Goal: Communication & Community: Answer question/provide support

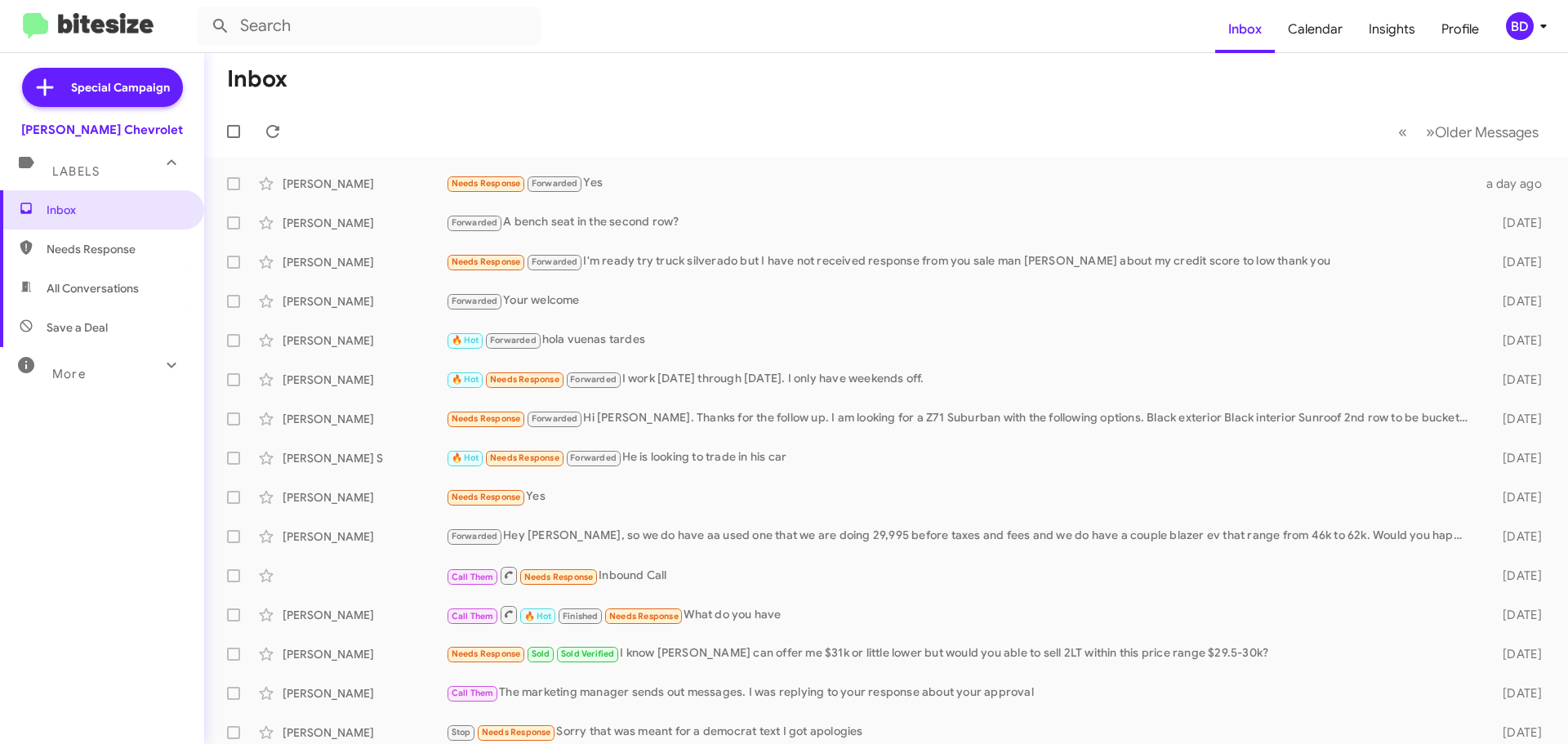
click at [93, 277] on span "All Conversations" at bounding box center [102, 288] width 204 height 39
type input "in:all-conversations"
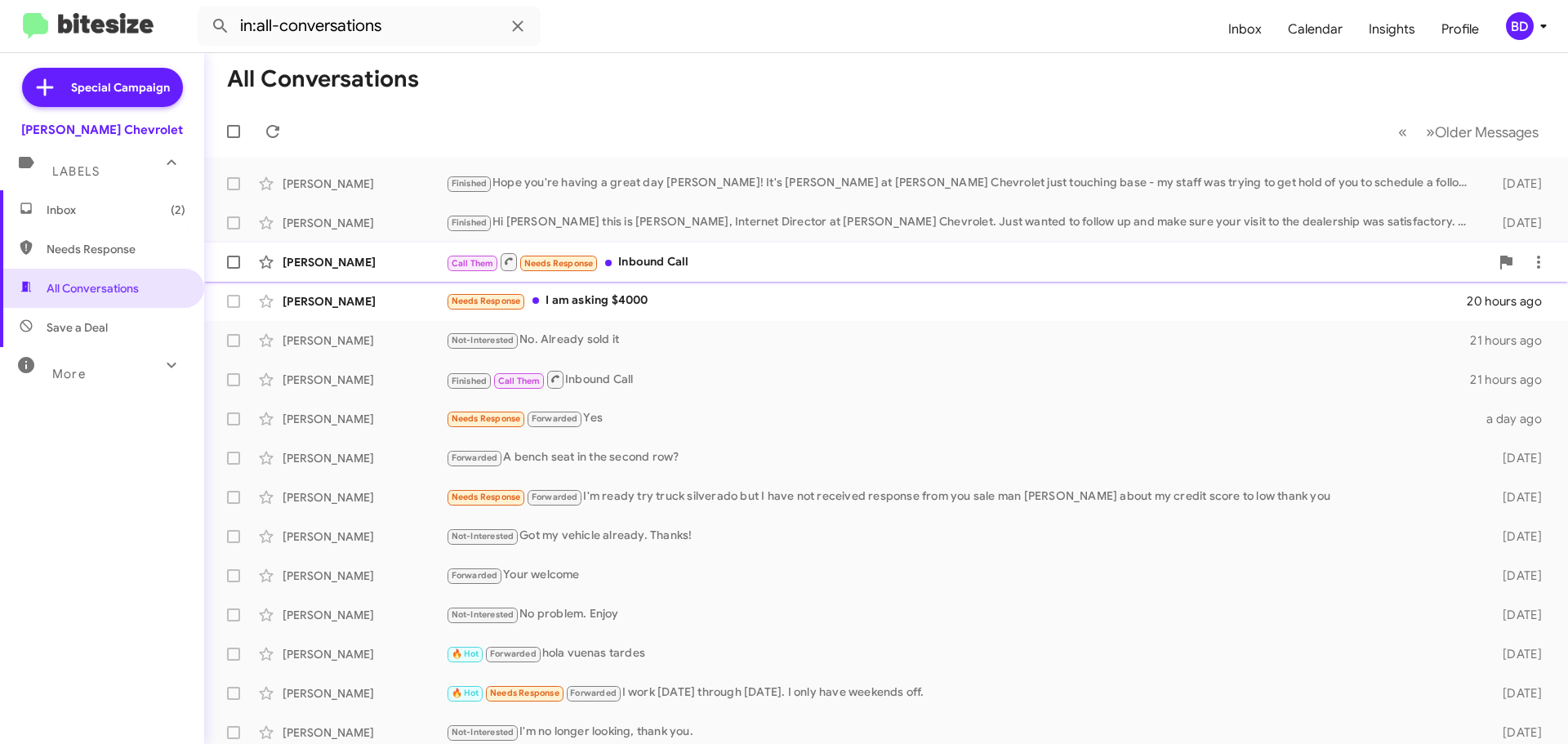
click at [637, 263] on div "Call Them Needs Response Inbound Call" at bounding box center [968, 262] width 1044 height 20
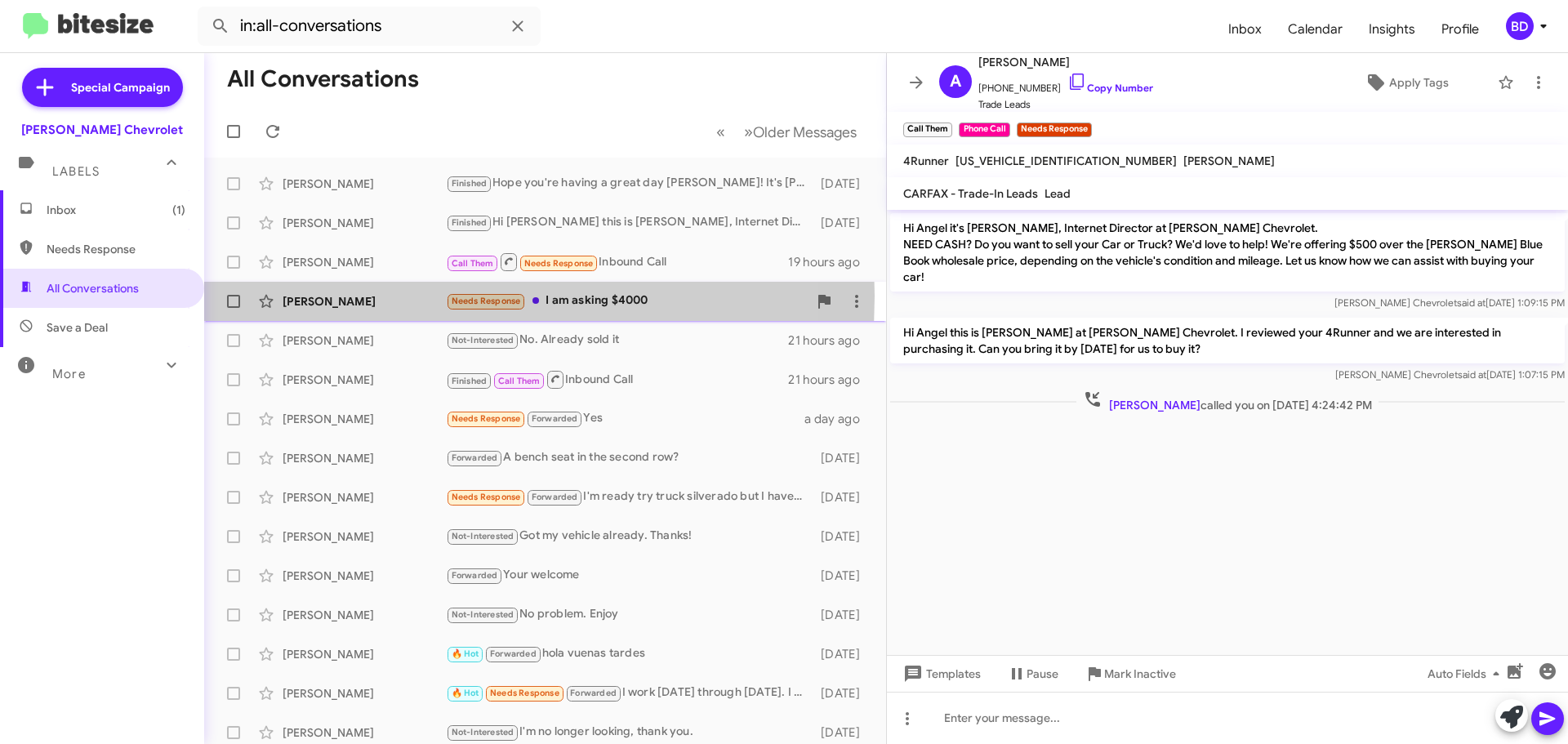
click at [328, 295] on div "[PERSON_NAME]" at bounding box center [363, 301] width 163 height 16
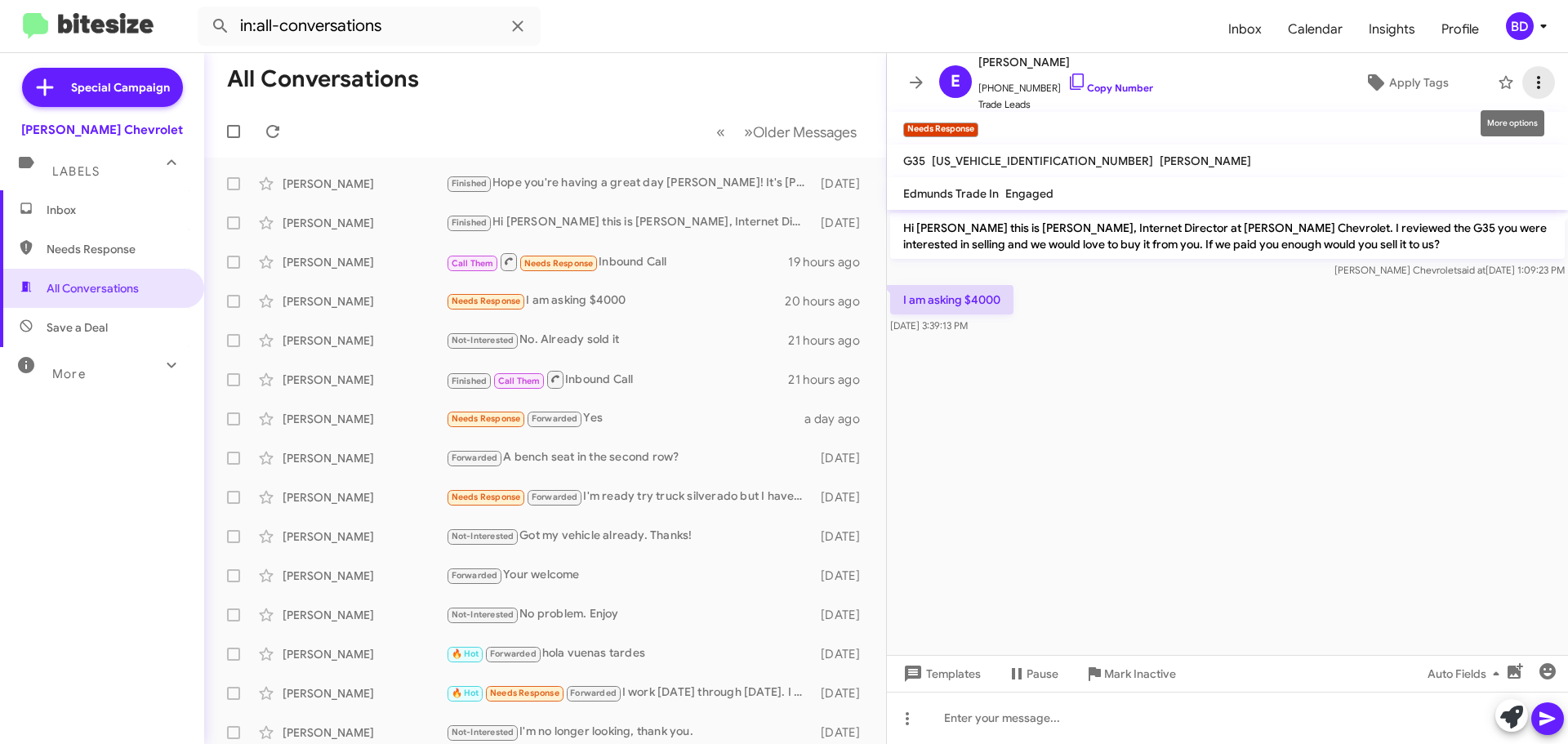
click at [1529, 84] on icon at bounding box center [1539, 83] width 20 height 20
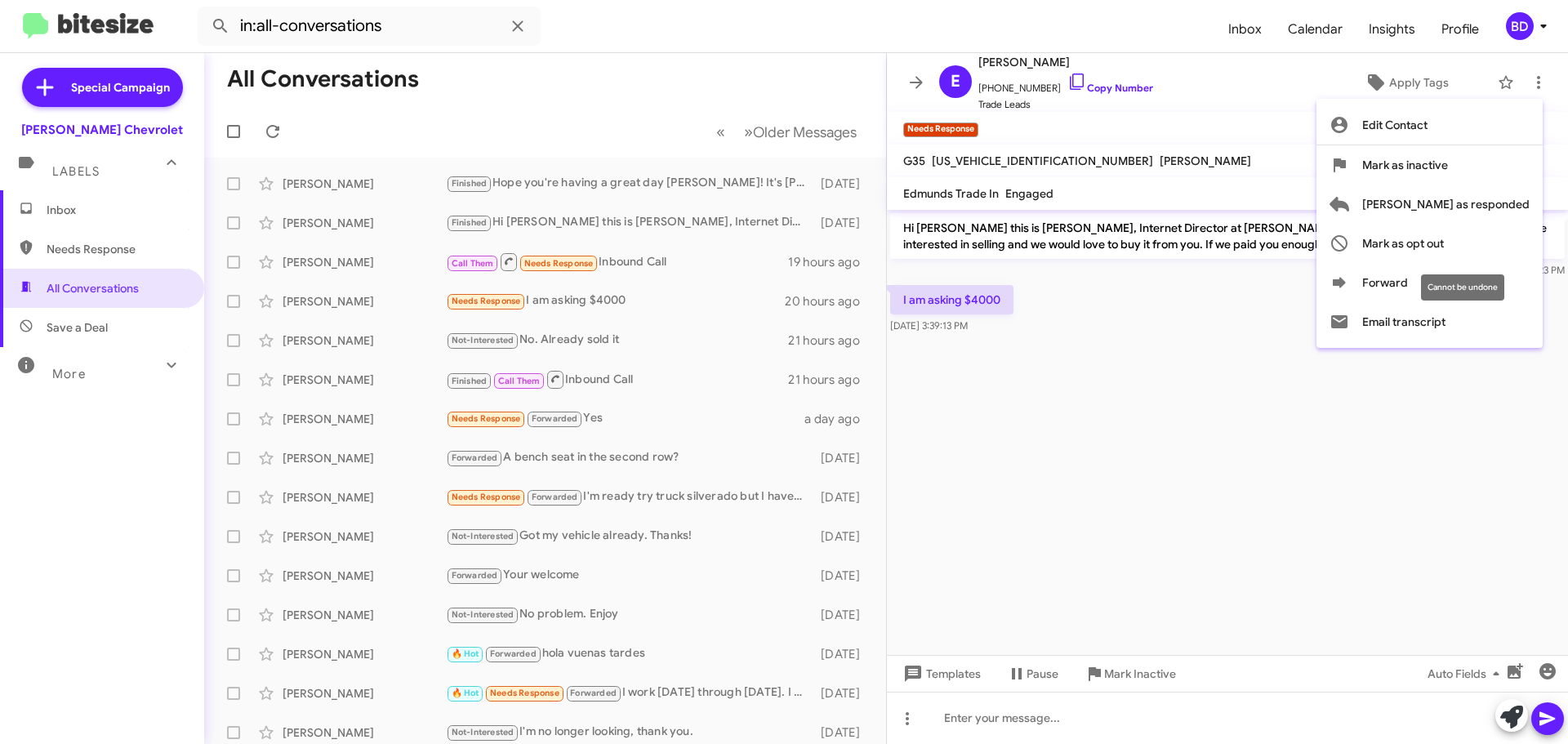
click at [1410, 284] on mat-tooltip-component "Cannot be undone" at bounding box center [1462, 287] width 106 height 49
click at [1316, 320] on div at bounding box center [784, 372] width 1568 height 744
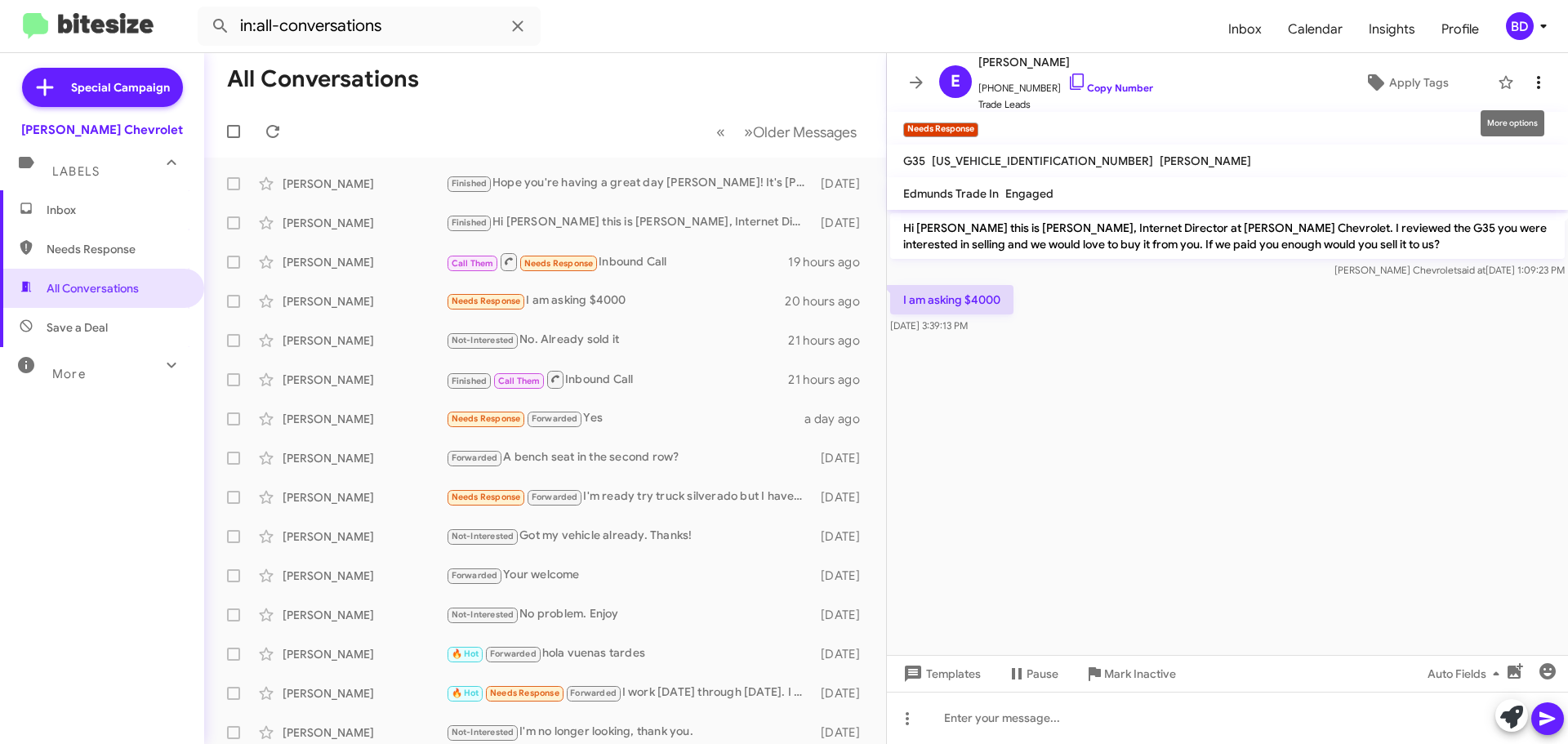
click at [1529, 79] on icon at bounding box center [1539, 83] width 20 height 20
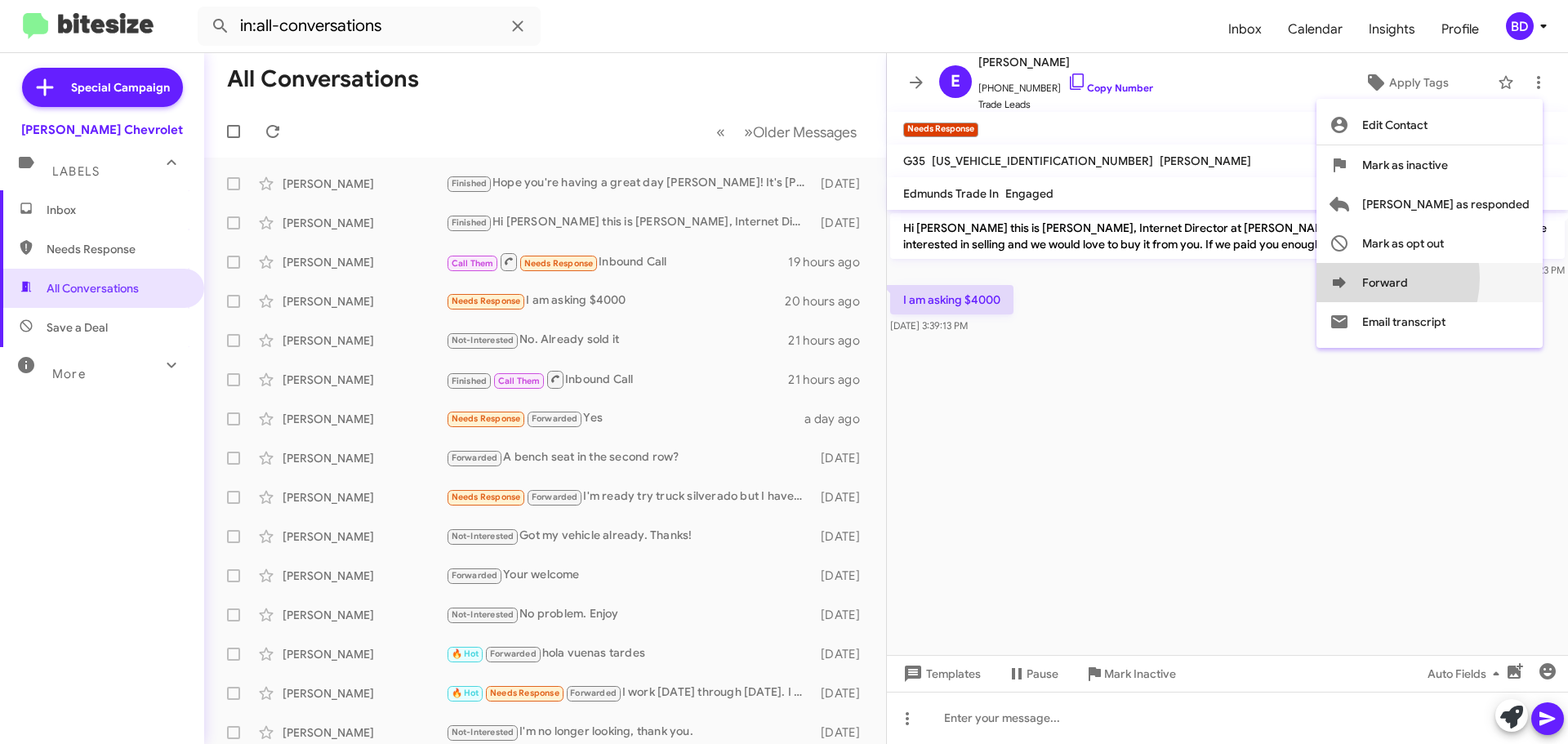
click at [1431, 278] on button "Forward" at bounding box center [1430, 282] width 226 height 39
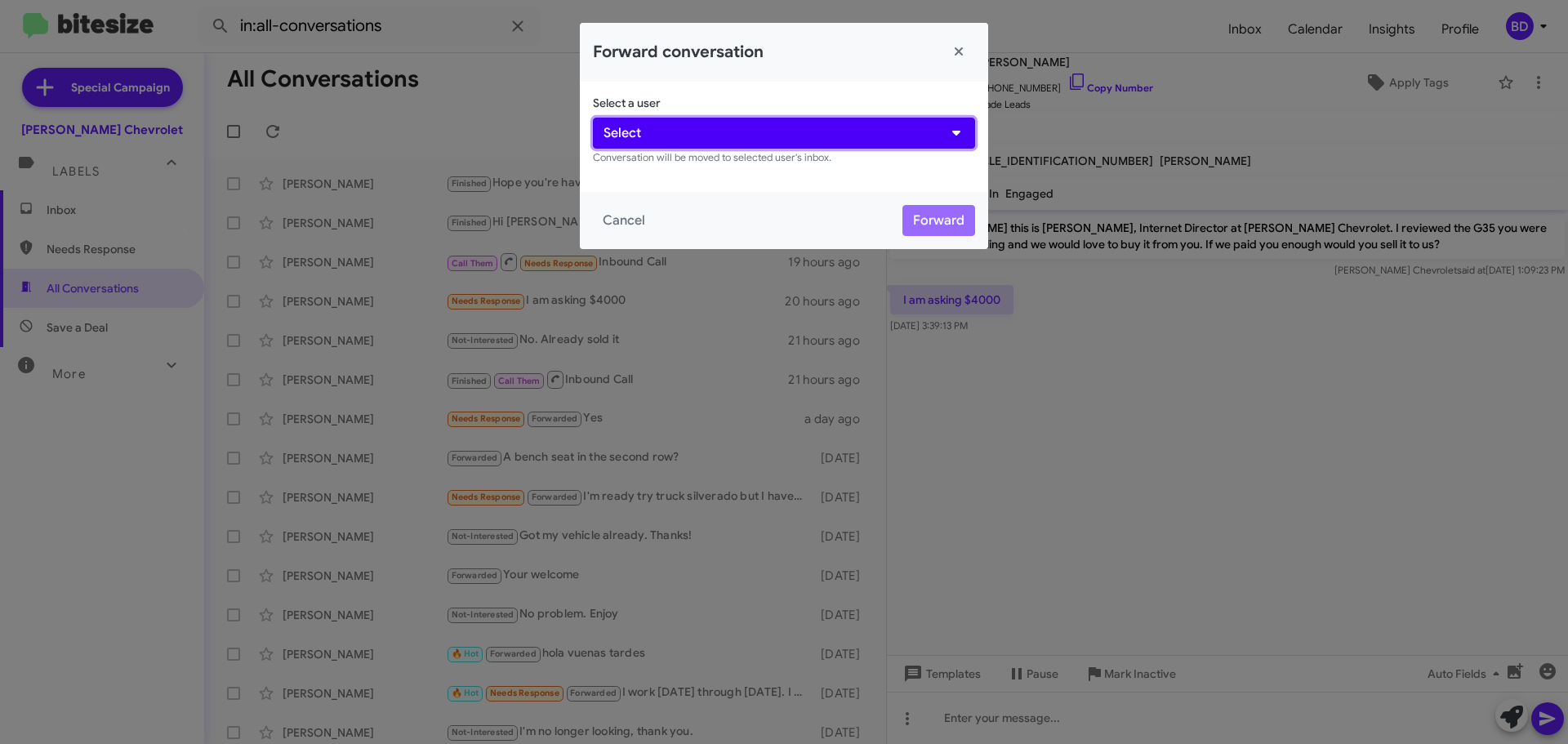
click at [800, 137] on button "Select" at bounding box center [784, 133] width 382 height 31
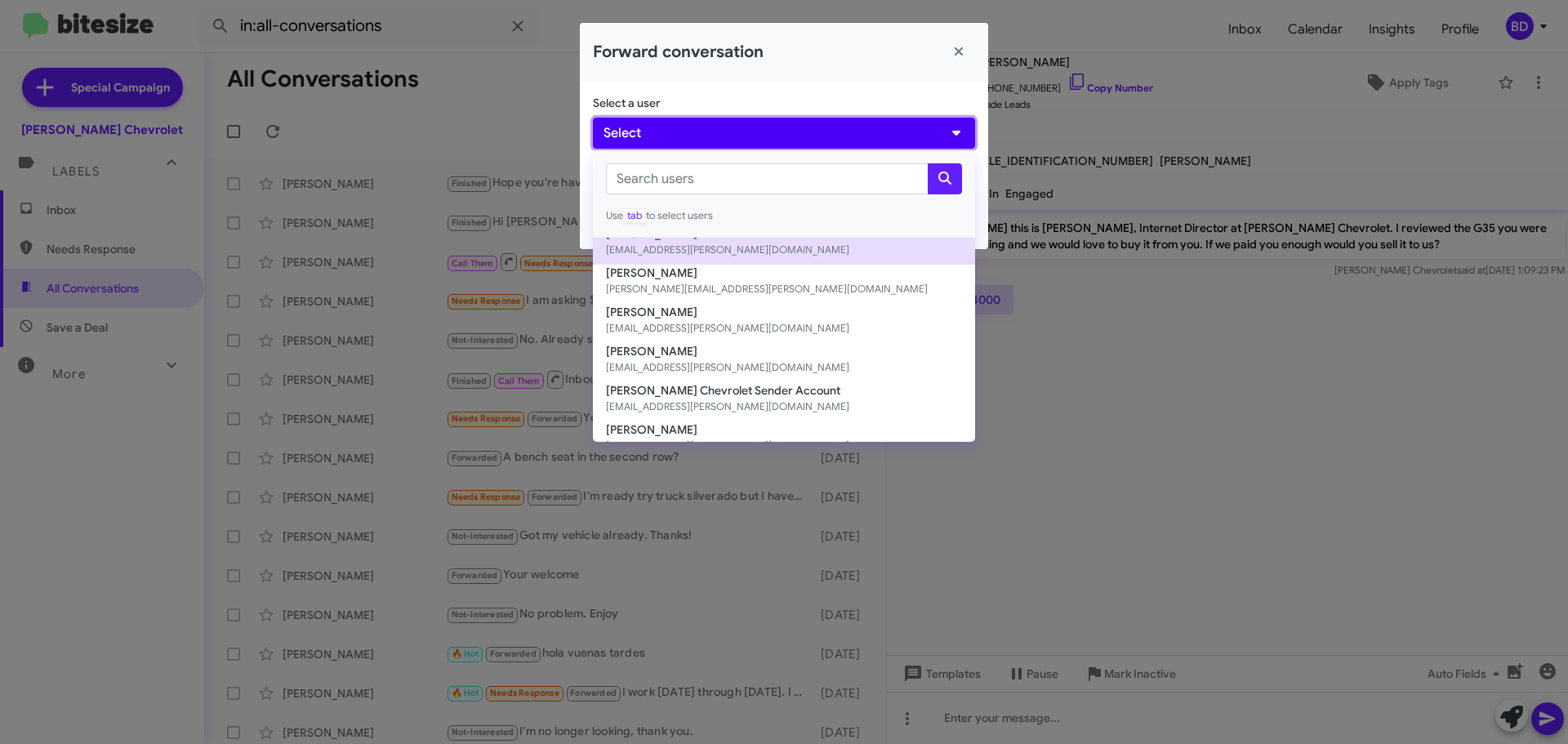
scroll to position [245, 0]
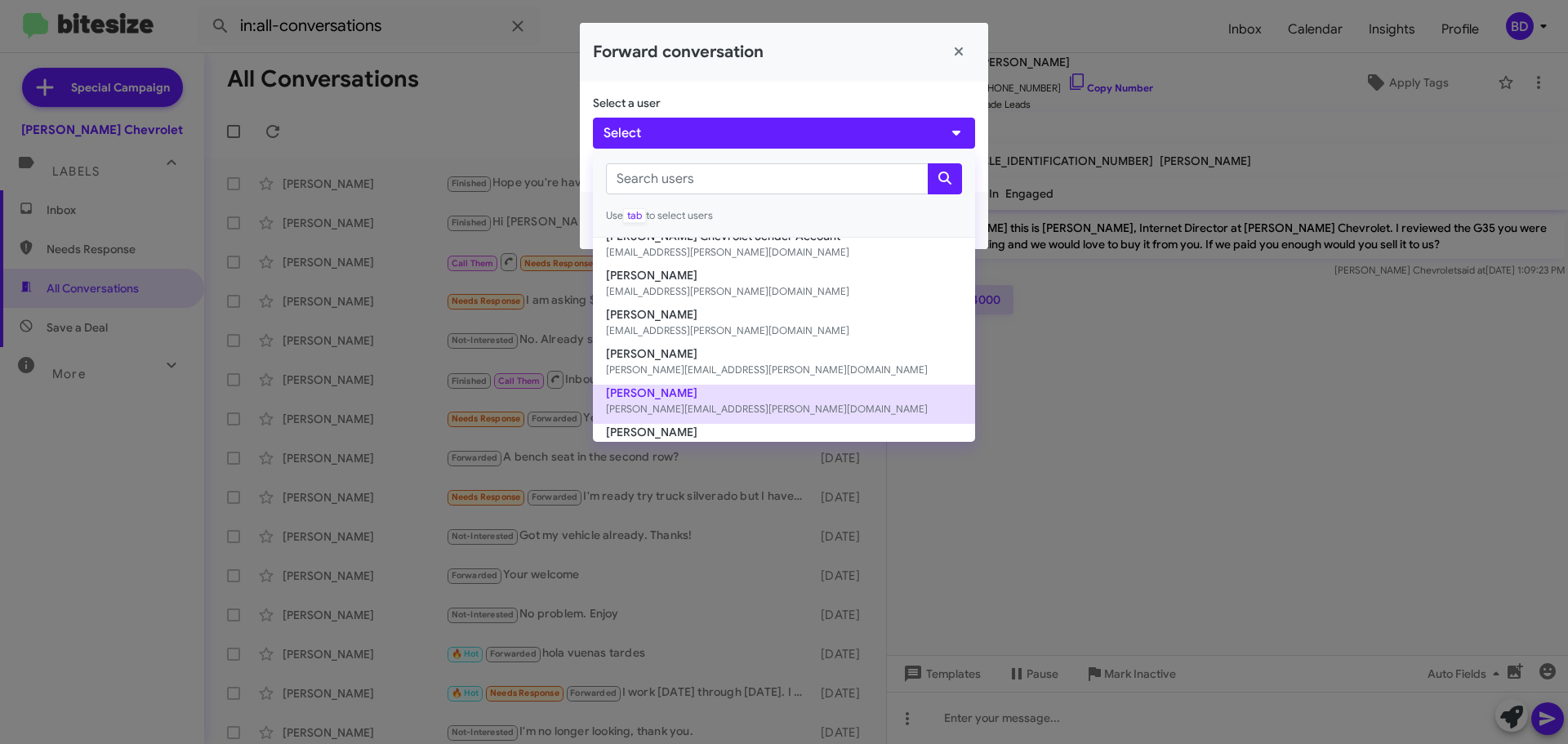
click at [661, 387] on button "Gilberto Quiroz [EMAIL_ADDRESS][PERSON_NAME][DOMAIN_NAME]" at bounding box center [784, 404] width 382 height 39
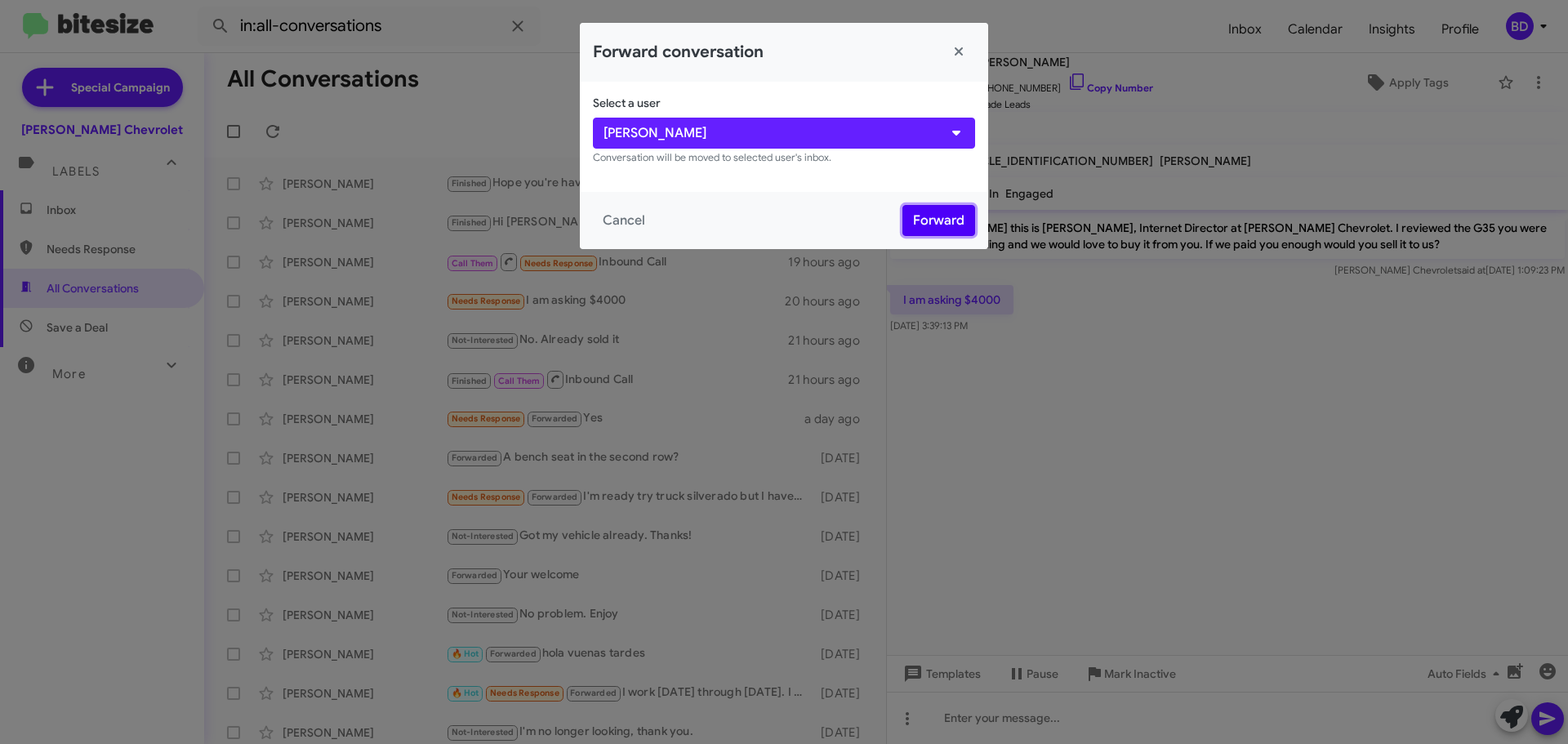
click at [941, 221] on button "Forward" at bounding box center [939, 220] width 73 height 31
